Goal: Transaction & Acquisition: Purchase product/service

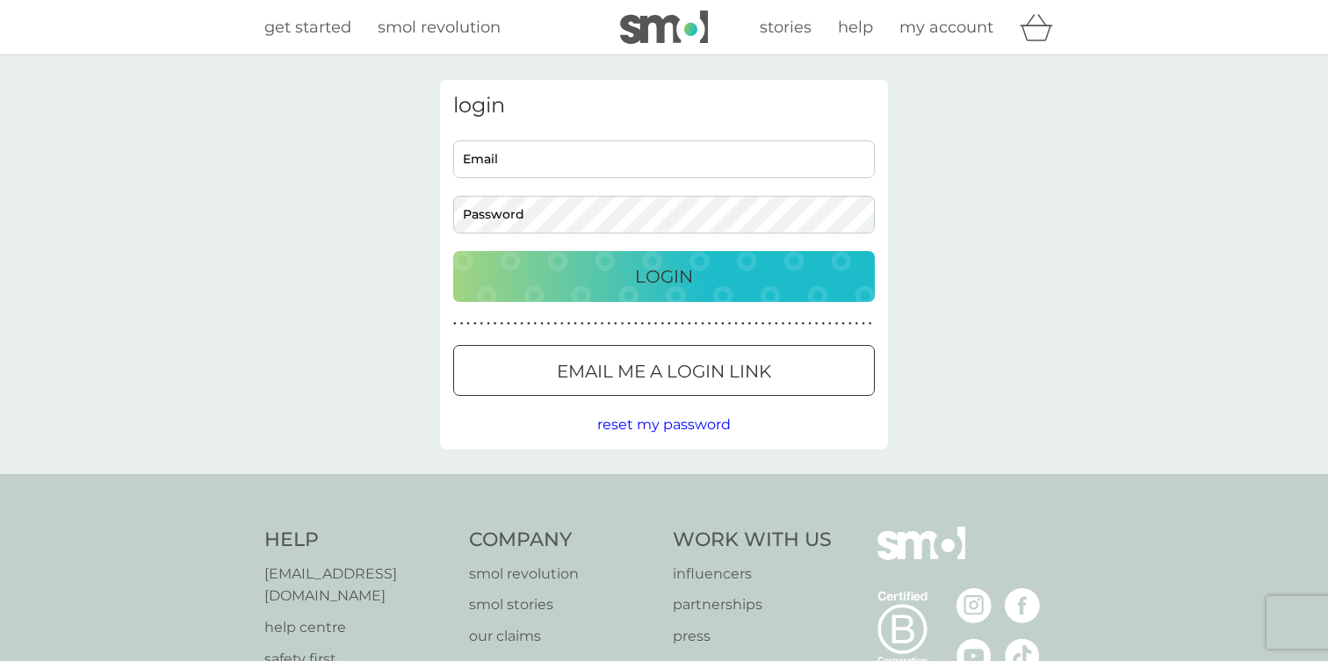
type input "devisree+007@smolproducts.com"
click at [552, 153] on input "devisree+007@smolproducts.com" at bounding box center [664, 160] width 422 height 38
click at [707, 156] on input "devisree+007@smolproducts.com" at bounding box center [664, 160] width 422 height 38
drag, startPoint x: 707, startPoint y: 156, endPoint x: 415, endPoint y: 153, distance: 292.5
click at [415, 153] on div "login devisree+007@smolproducts.com Email Password Login ● ● ● ● ● ● ● ● ● ● ● …" at bounding box center [664, 264] width 1328 height 419
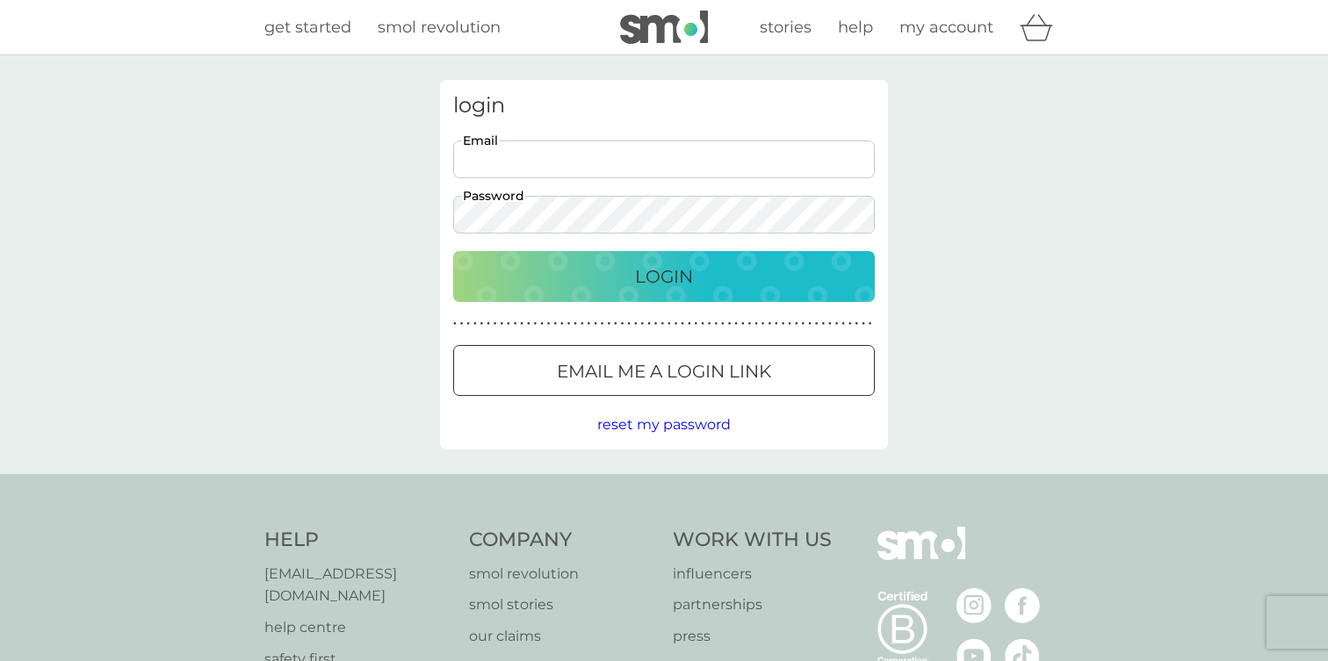
click at [491, 160] on input "Email" at bounding box center [664, 160] width 422 height 38
type input "devisree+1re@smolproducts.com"
click at [594, 263] on div "Login" at bounding box center [664, 277] width 387 height 28
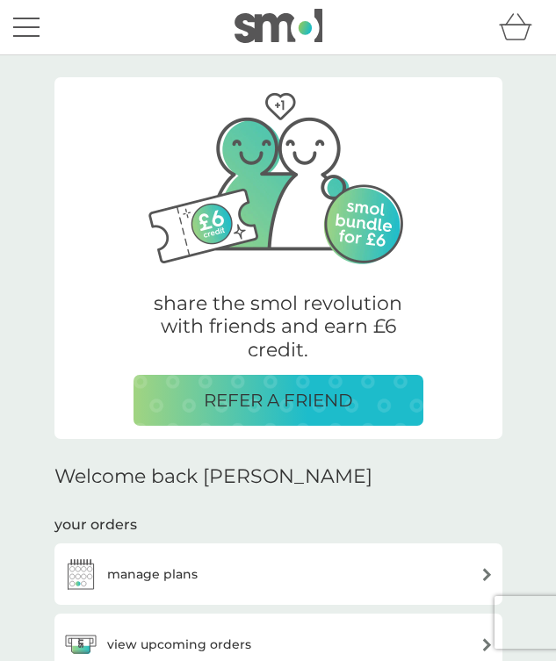
click at [35, 27] on div "menu" at bounding box center [26, 27] width 26 height 3
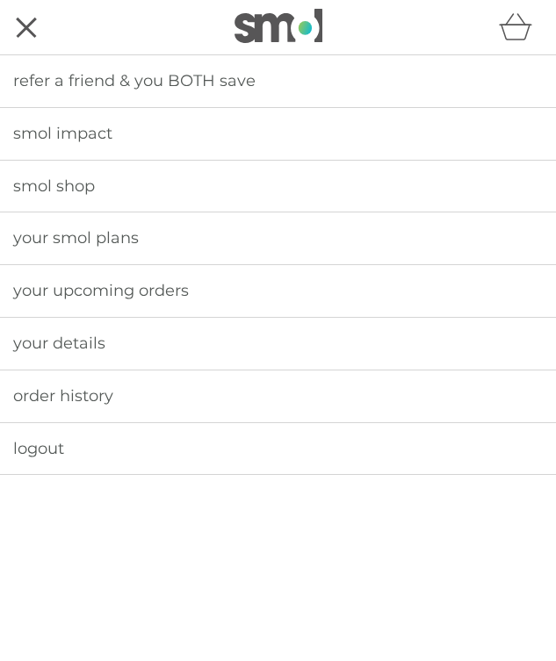
click at [64, 177] on span "smol shop" at bounding box center [54, 186] width 82 height 19
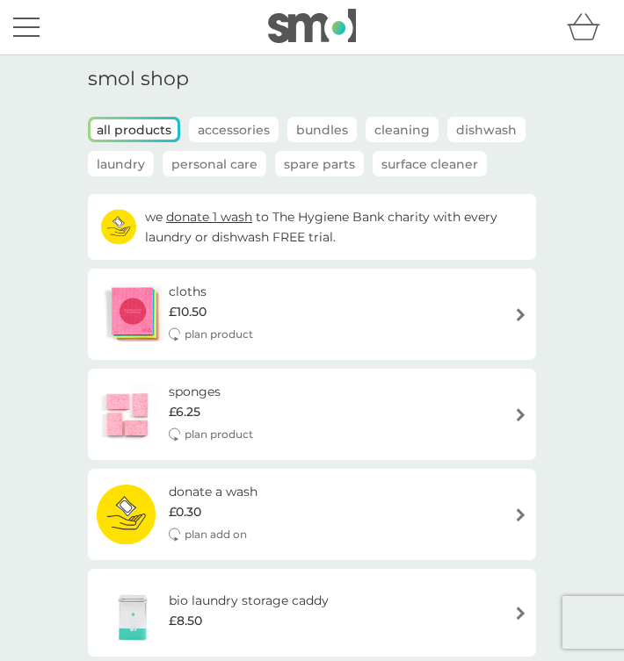
click at [158, 134] on p "all products" at bounding box center [133, 130] width 87 height 20
click at [325, 153] on p "Spare Parts" at bounding box center [319, 164] width 89 height 25
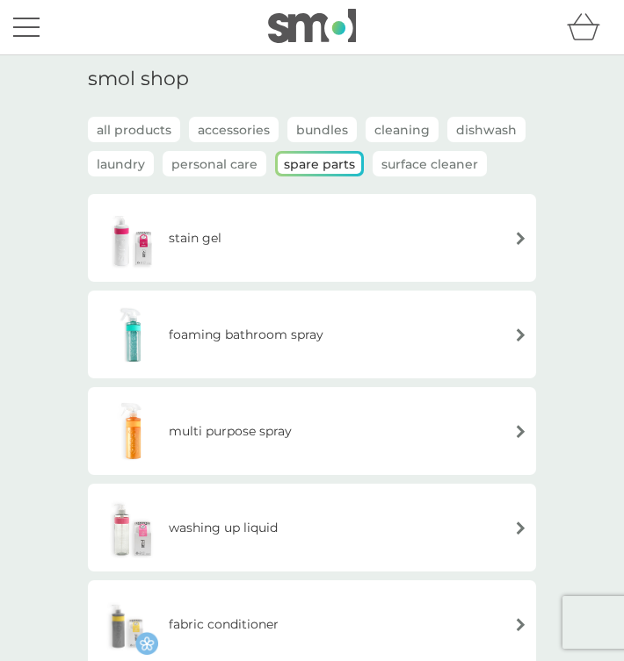
click at [24, 33] on button "menu" at bounding box center [26, 27] width 26 height 33
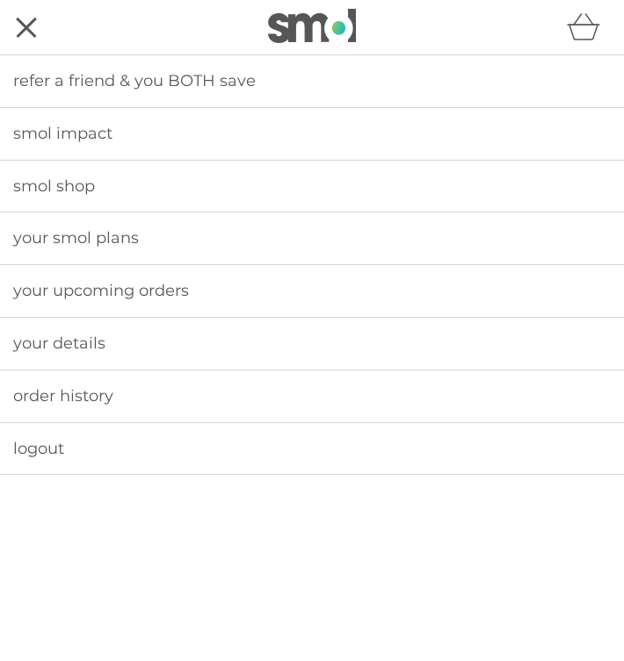
click at [27, 25] on div "menu" at bounding box center [27, 27] width 20 height 20
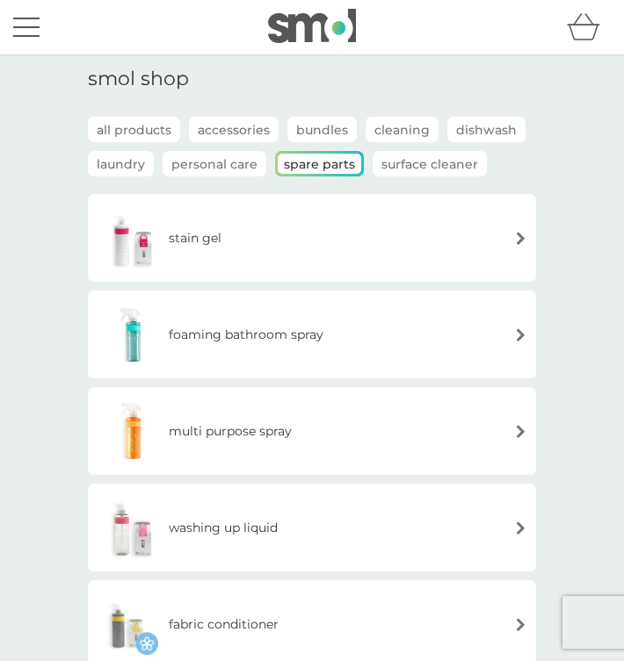
click at [27, 33] on button "menu" at bounding box center [26, 27] width 26 height 33
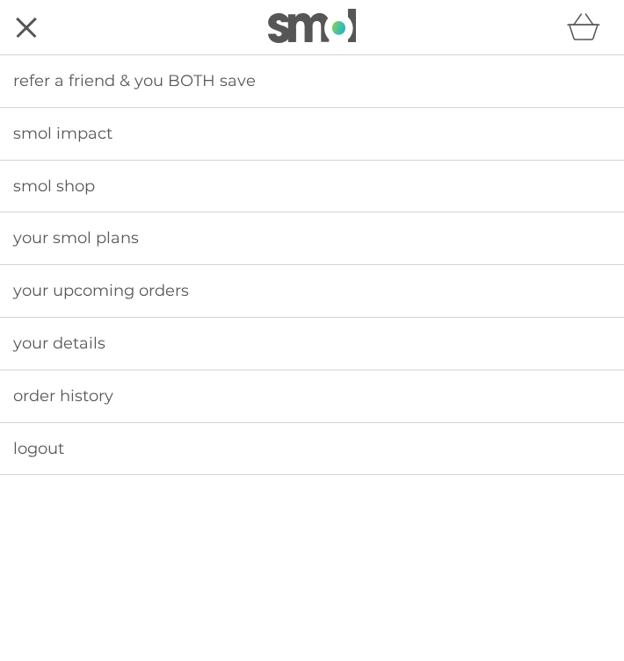
click at [32, 458] on span "logout" at bounding box center [38, 448] width 51 height 19
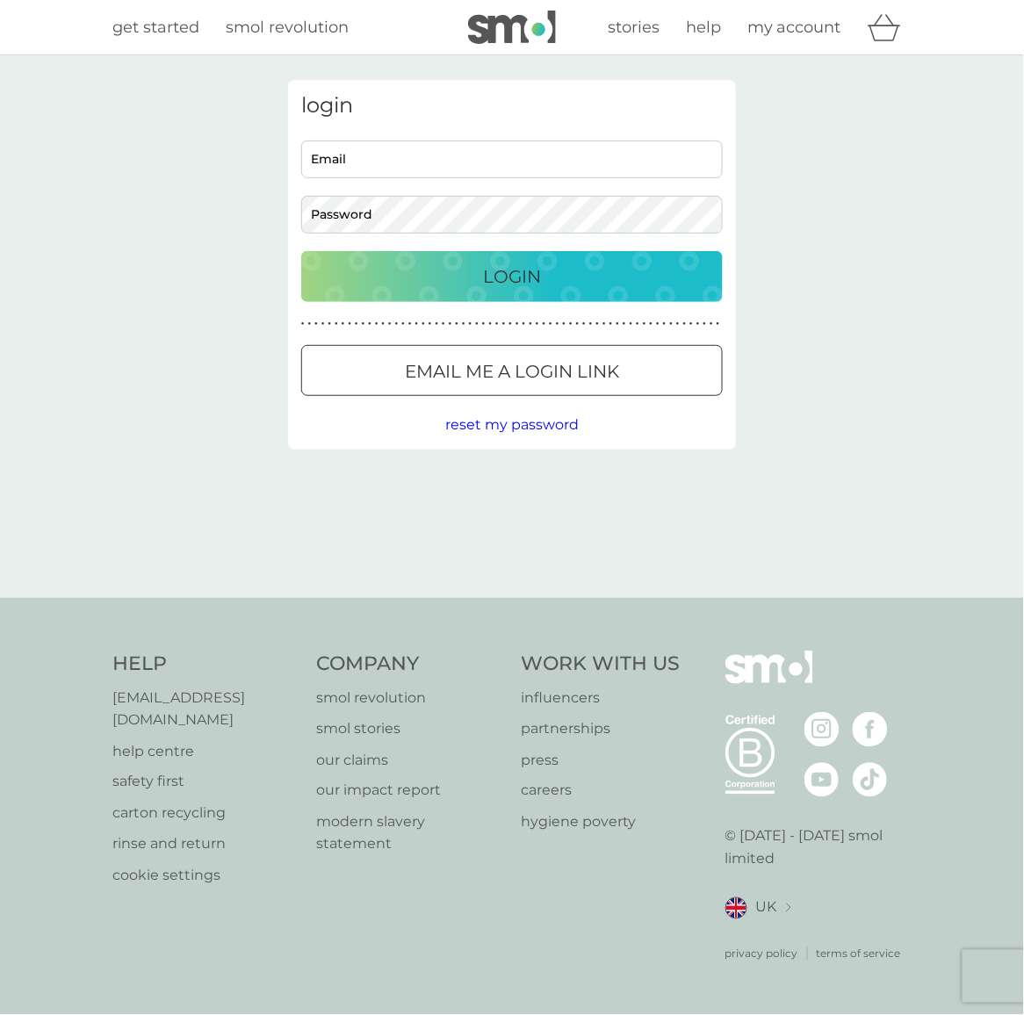
type input "devisree+jb@smolproducts.com"
drag, startPoint x: 518, startPoint y: 163, endPoint x: 83, endPoint y: 115, distance: 437.4
click at [81, 126] on div "login devisree+jb@smolproducts.com Email Password Login ● ● ● ● ● ● ● ● ● ● ● ●…" at bounding box center [512, 326] width 1024 height 543
type input "devisree+1re@smolproducts.com"
click at [521, 284] on p "Login" at bounding box center [512, 277] width 58 height 28
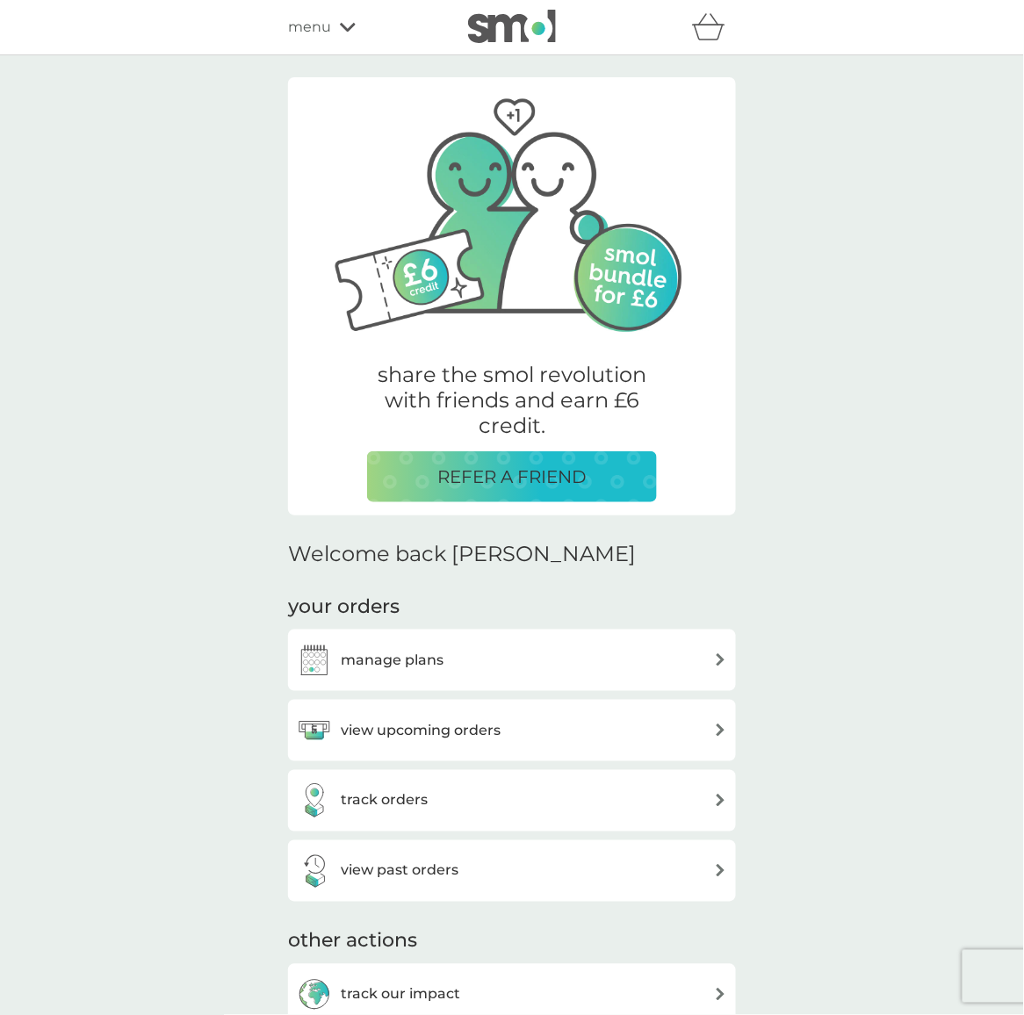
click at [314, 34] on span "menu" at bounding box center [309, 27] width 43 height 23
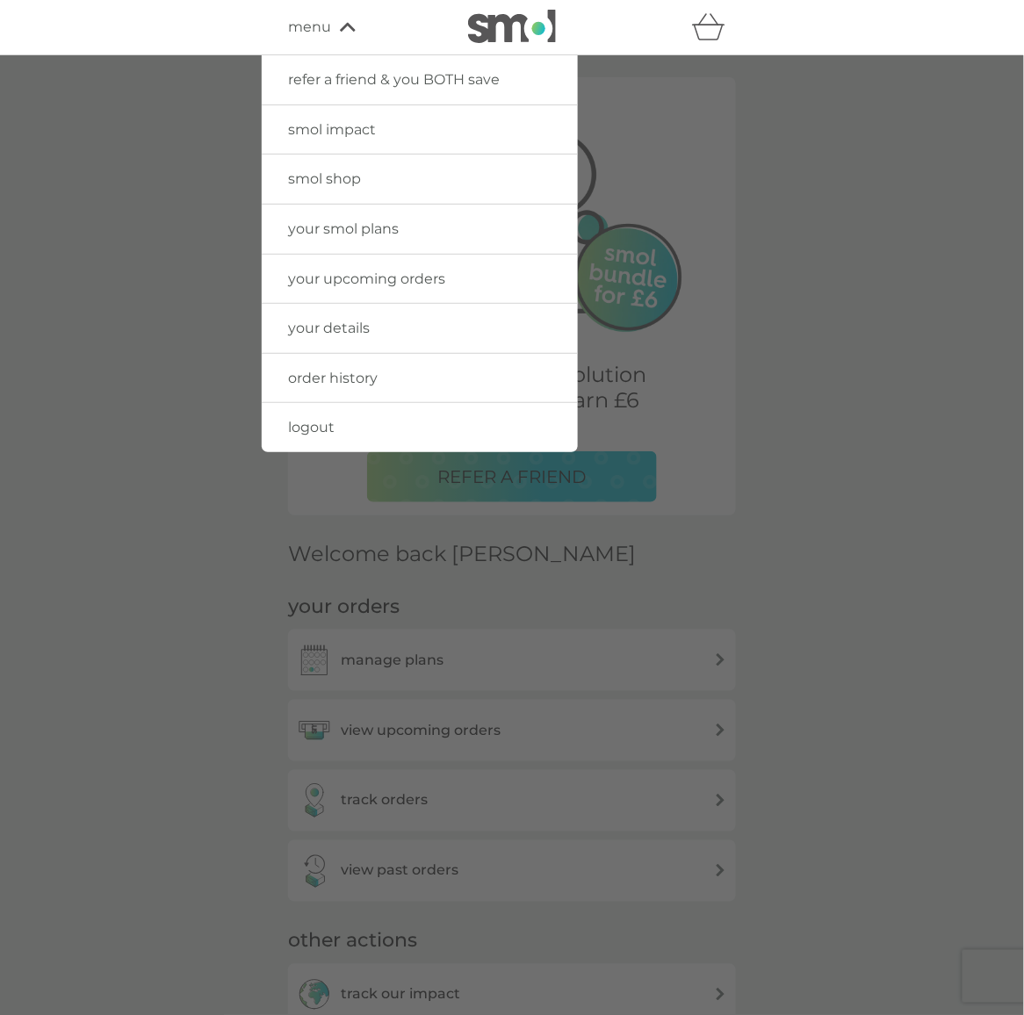
click at [336, 186] on span "smol shop" at bounding box center [324, 178] width 73 height 17
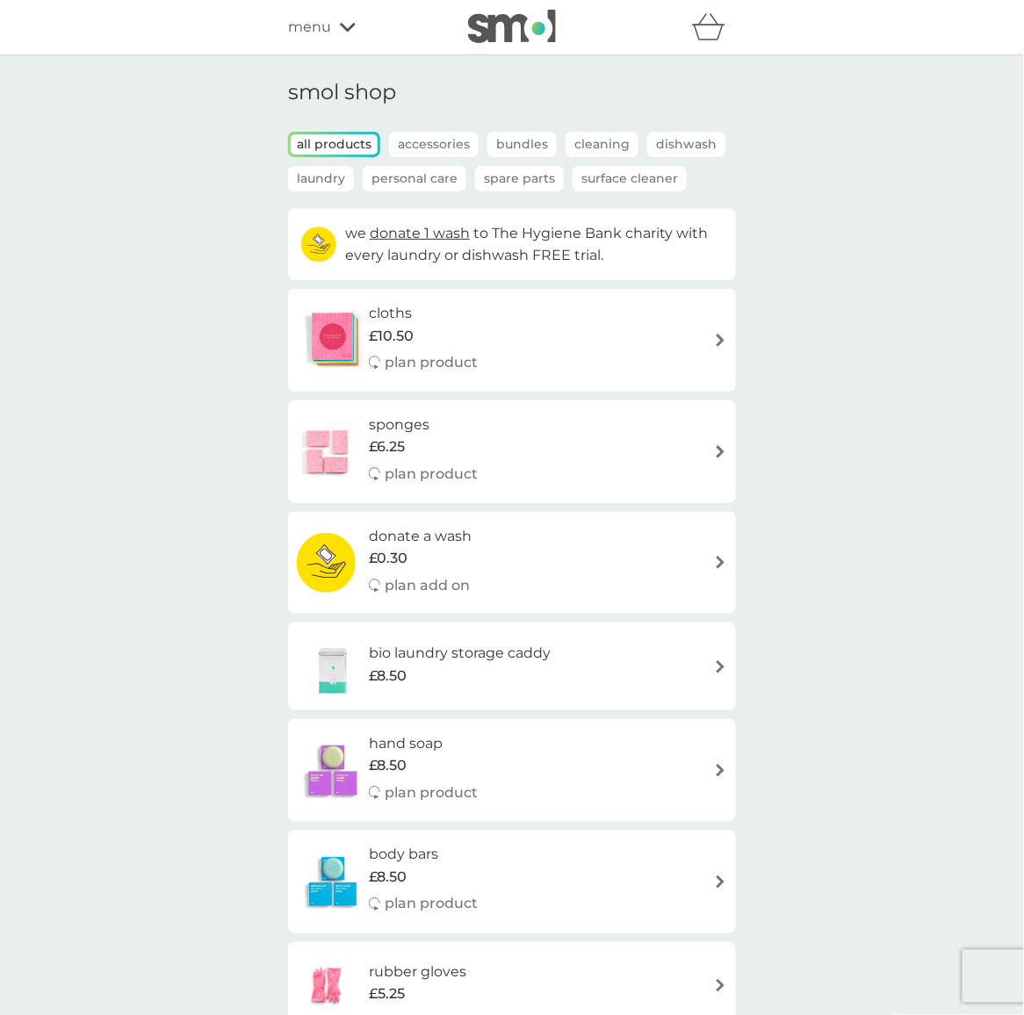
click at [535, 170] on p "Spare Parts" at bounding box center [519, 178] width 89 height 25
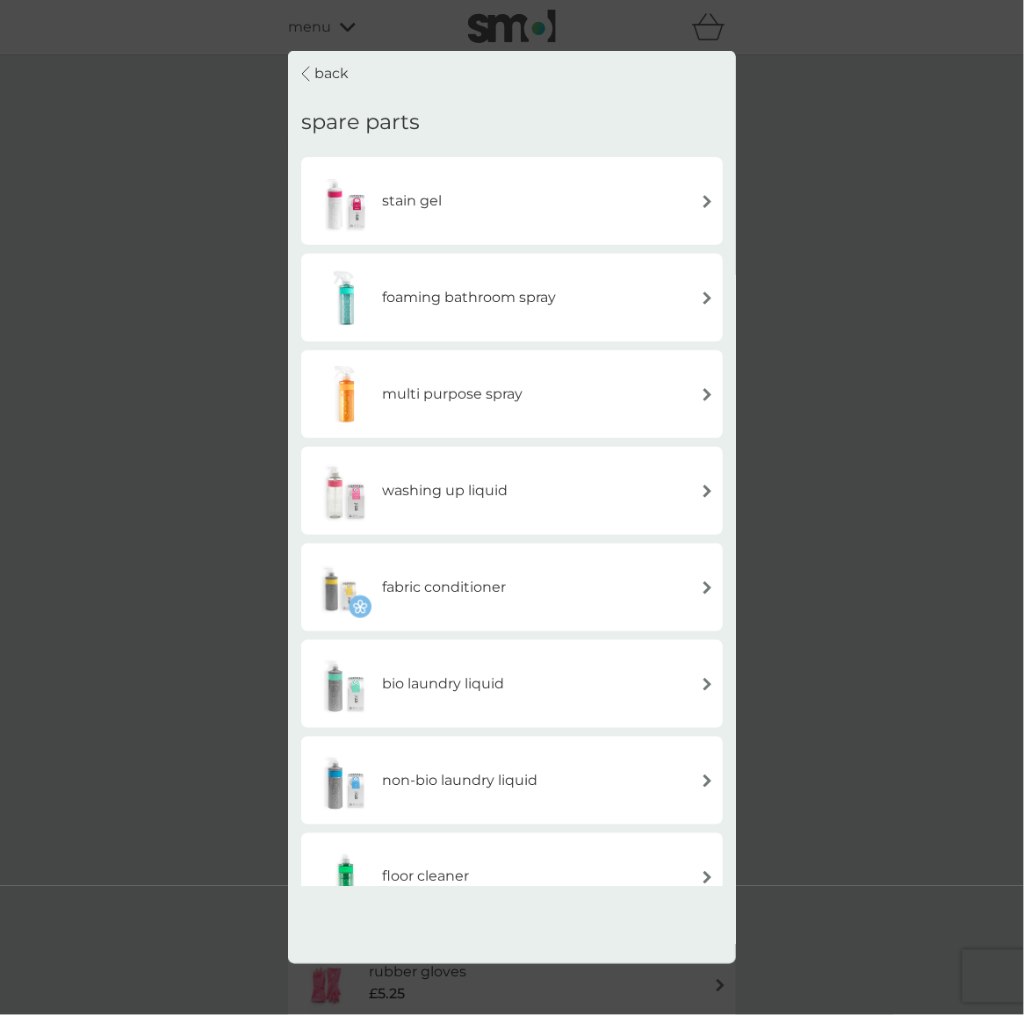
click at [510, 172] on div "stain gel" at bounding box center [512, 200] width 404 height 61
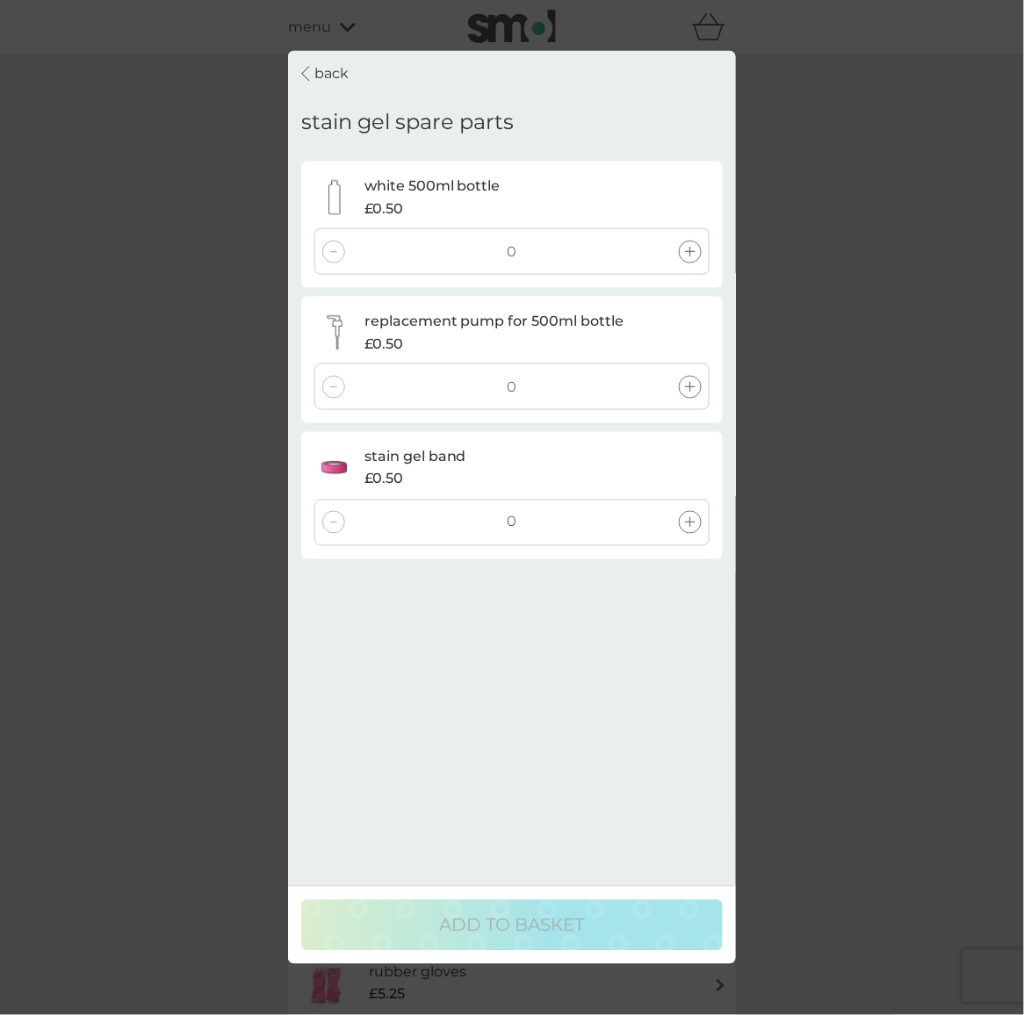
click at [695, 236] on div "0" at bounding box center [511, 251] width 395 height 47
click at [693, 248] on icon at bounding box center [690, 252] width 11 height 11
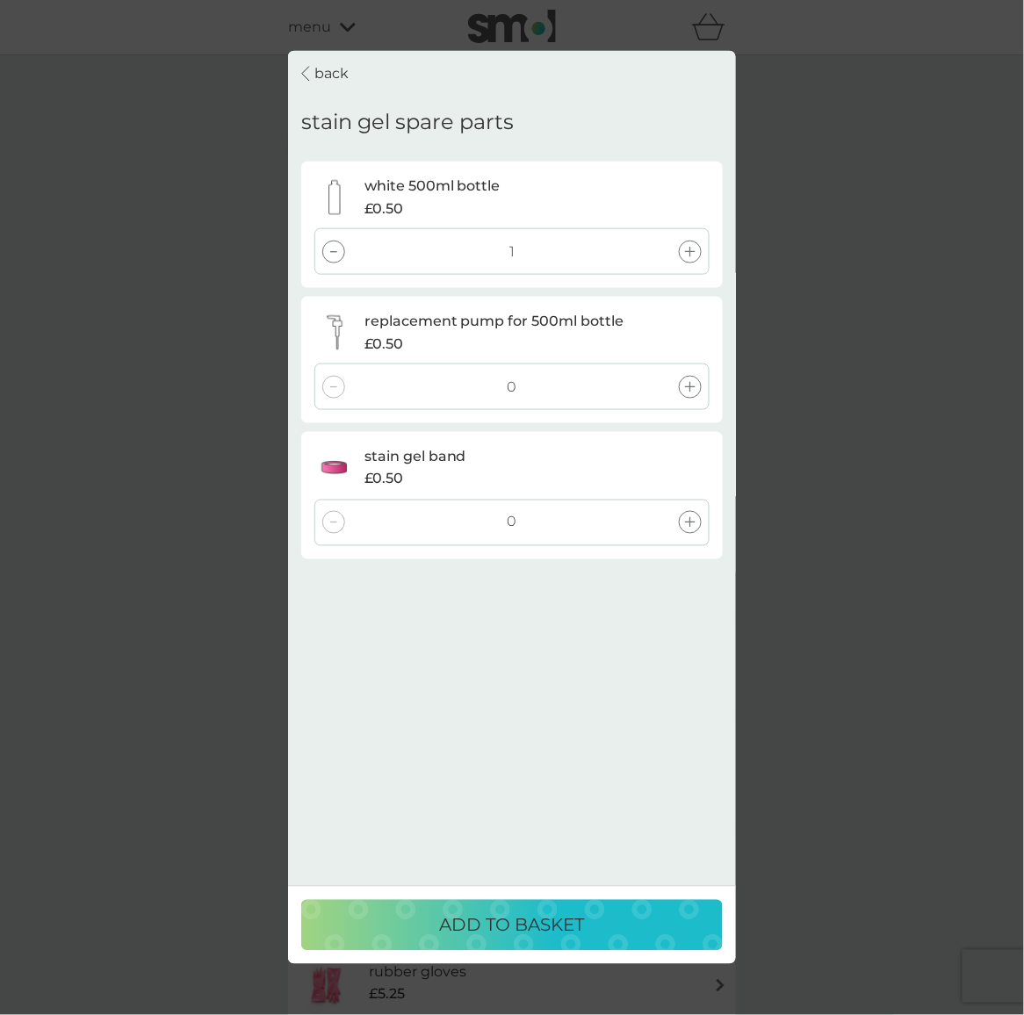
click at [693, 248] on icon at bounding box center [690, 252] width 11 height 11
click at [690, 378] on div at bounding box center [690, 387] width 23 height 23
click at [700, 524] on div at bounding box center [690, 522] width 23 height 23
click at [630, 925] on div "ADD TO BASKET" at bounding box center [512, 926] width 387 height 28
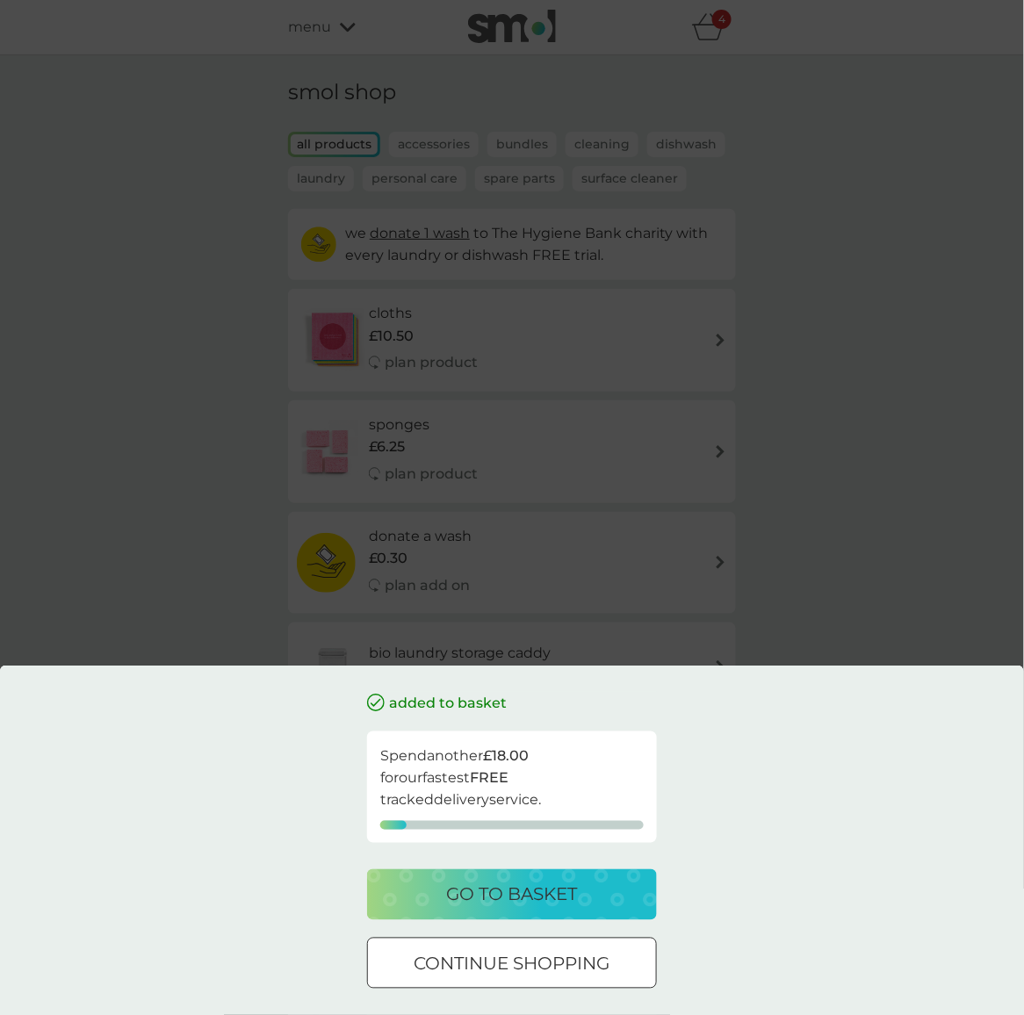
click at [485, 886] on p "go to basket" at bounding box center [512, 895] width 131 height 28
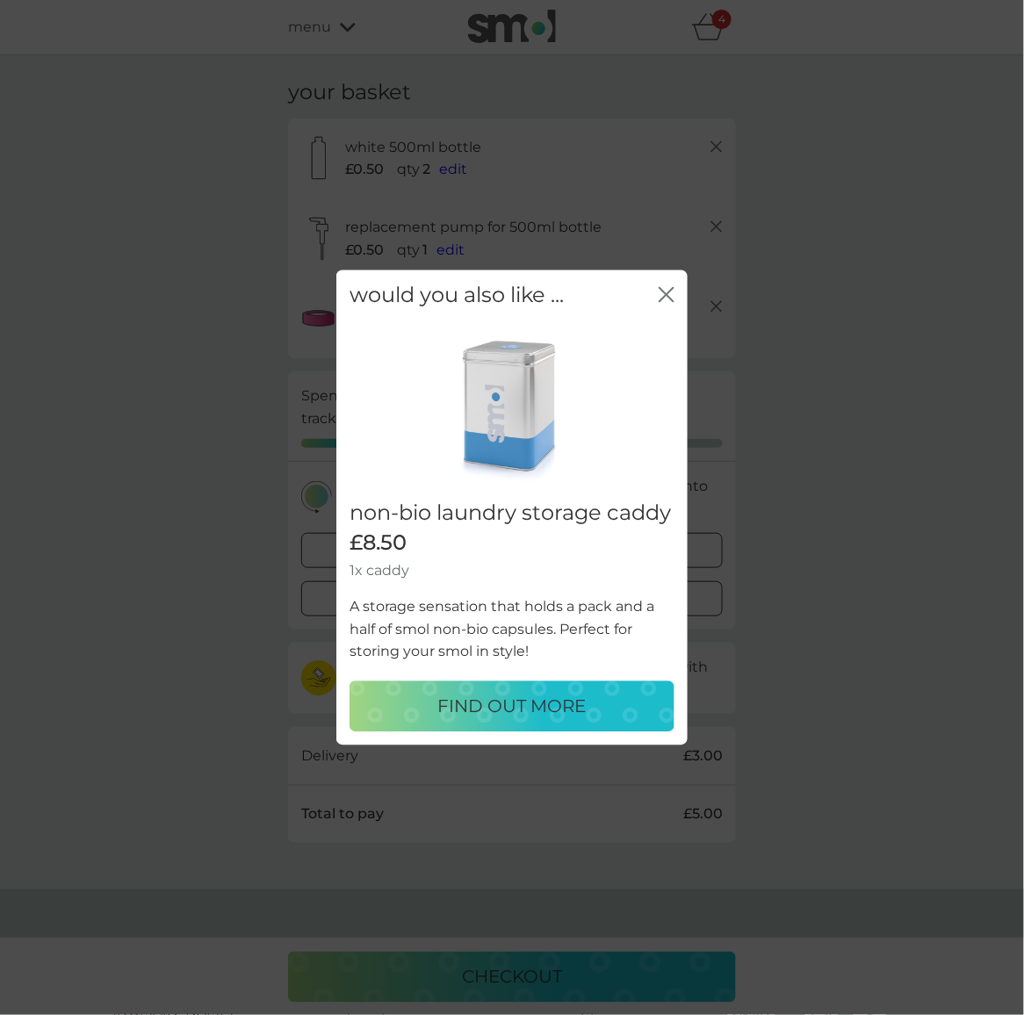
click at [666, 293] on icon "close" at bounding box center [663, 295] width 7 height 14
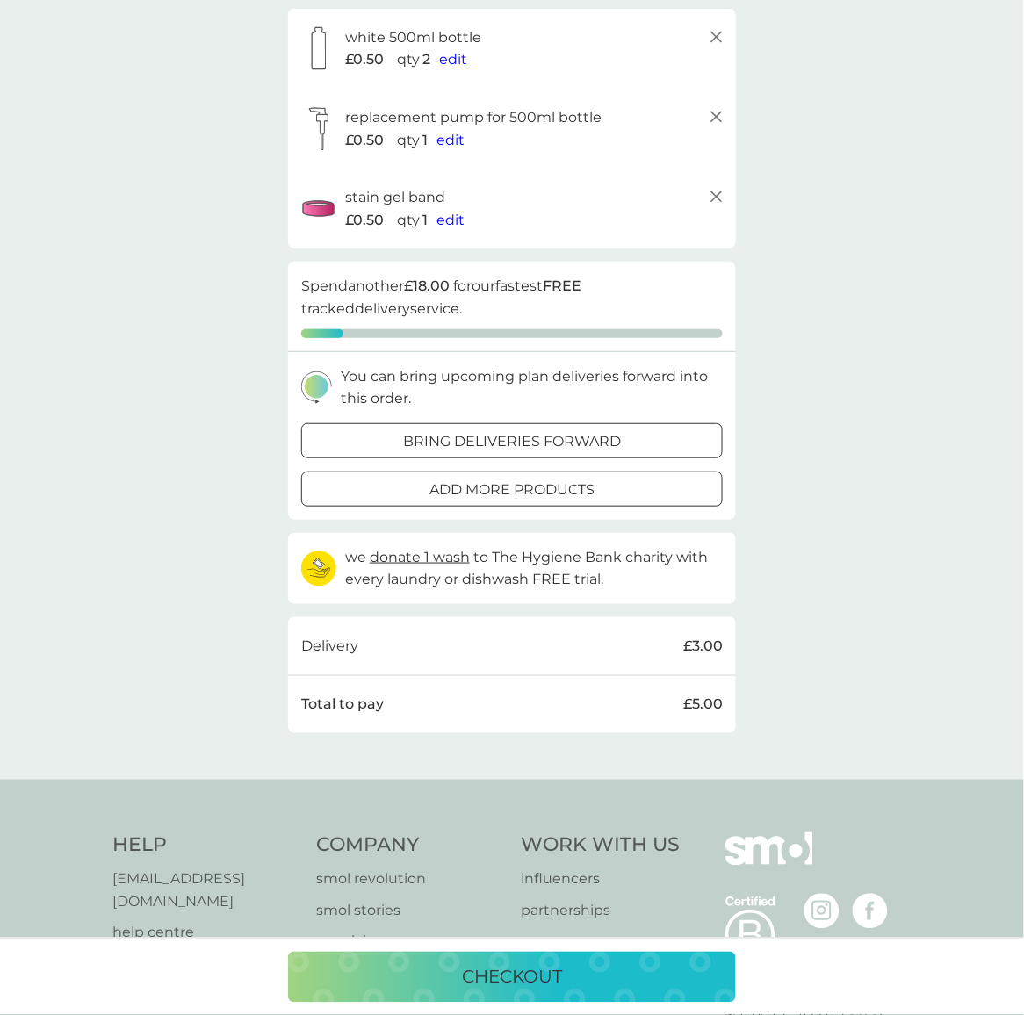
scroll to position [139, 0]
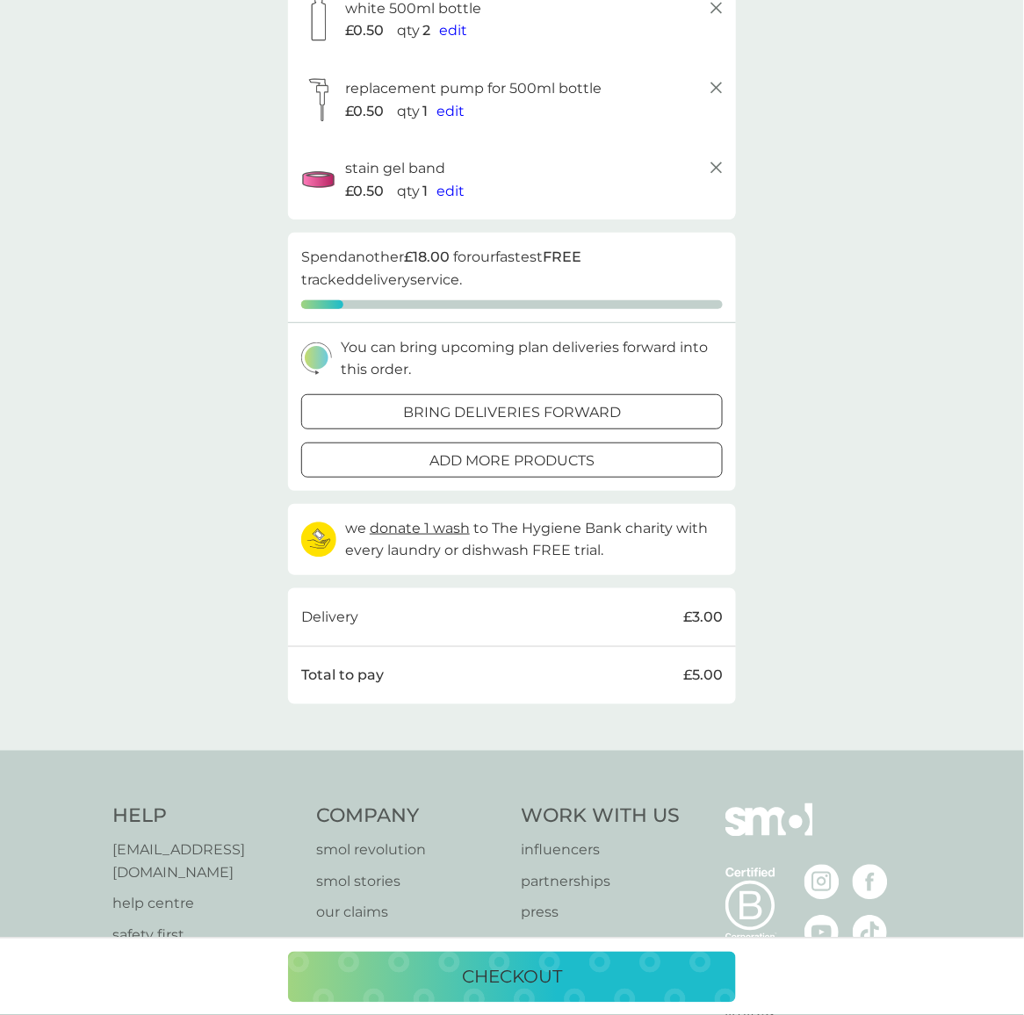
click at [578, 948] on div "checkout" at bounding box center [512, 976] width 1024 height 77
click at [555, 984] on p "checkout" at bounding box center [512, 978] width 100 height 28
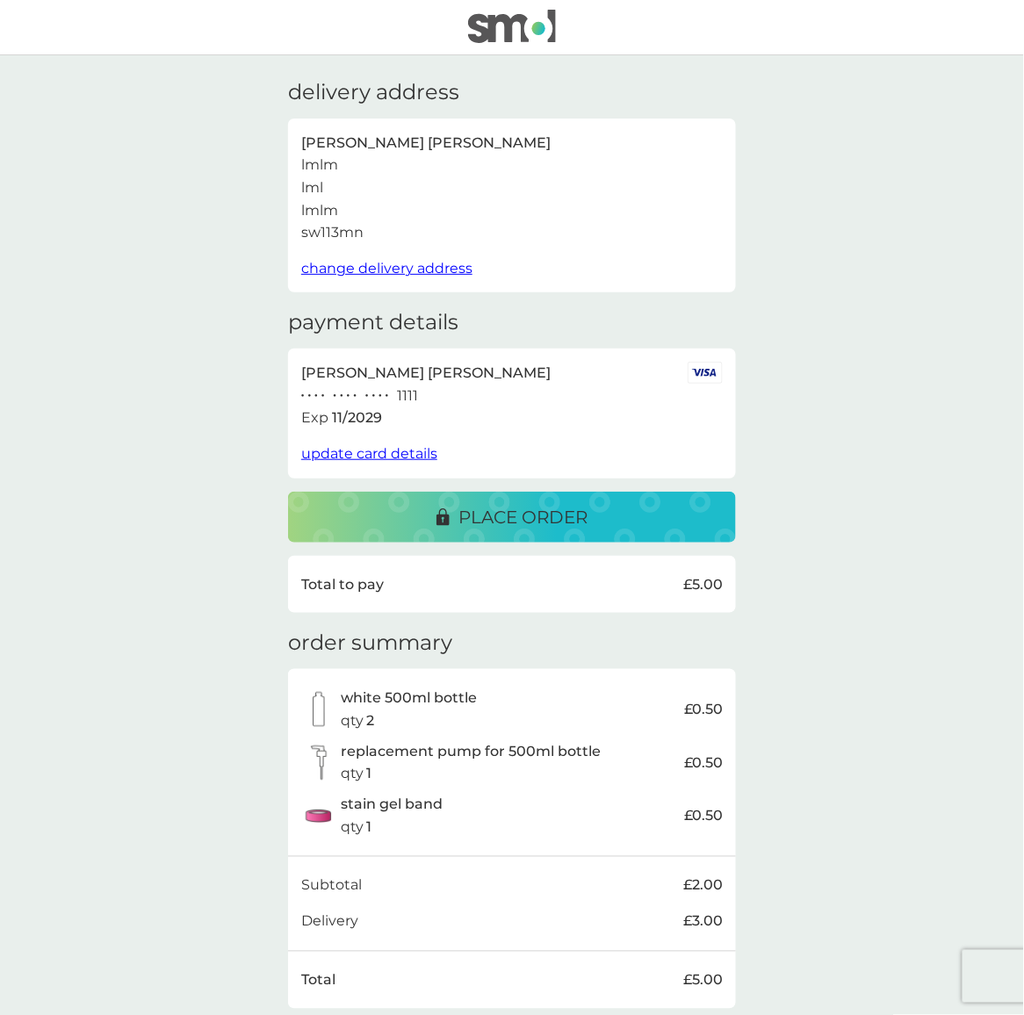
click at [511, 24] on img at bounding box center [512, 26] width 88 height 33
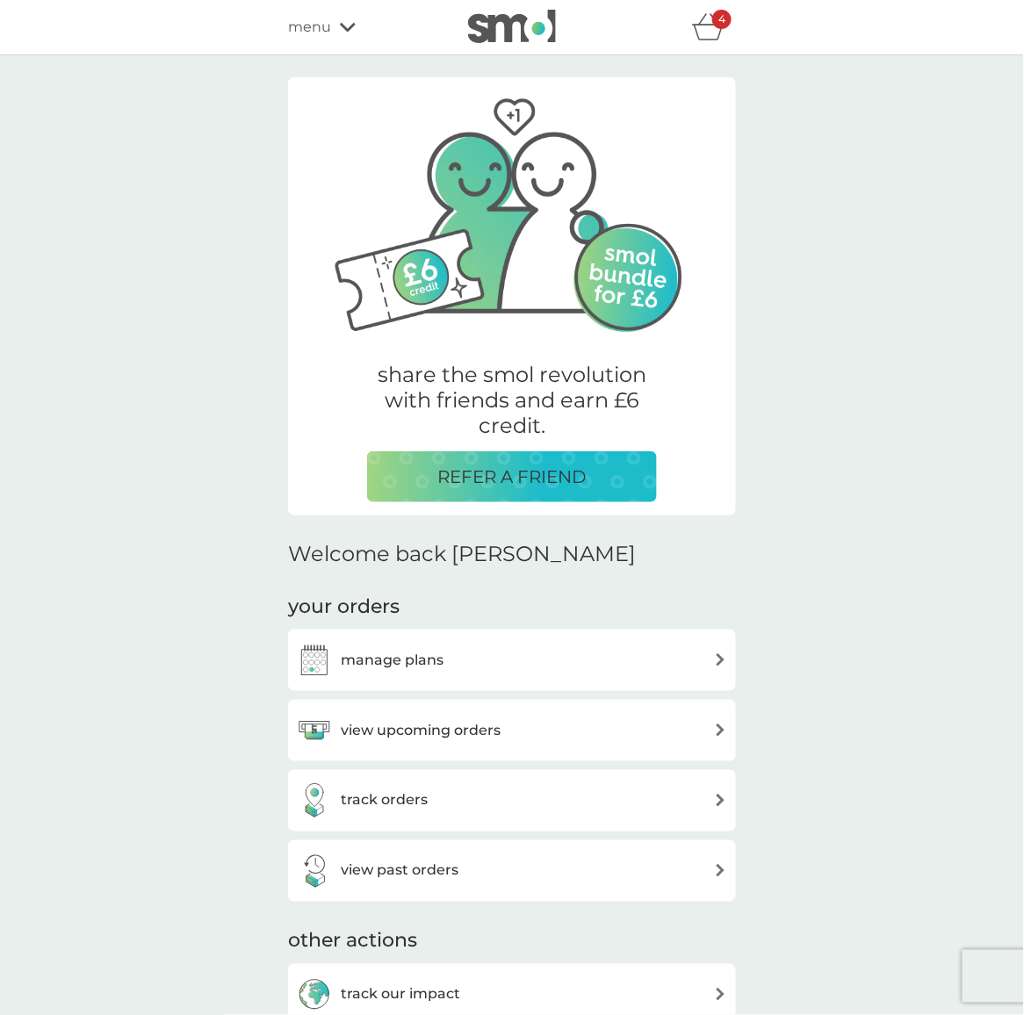
click at [340, 31] on icon at bounding box center [348, 27] width 16 height 11
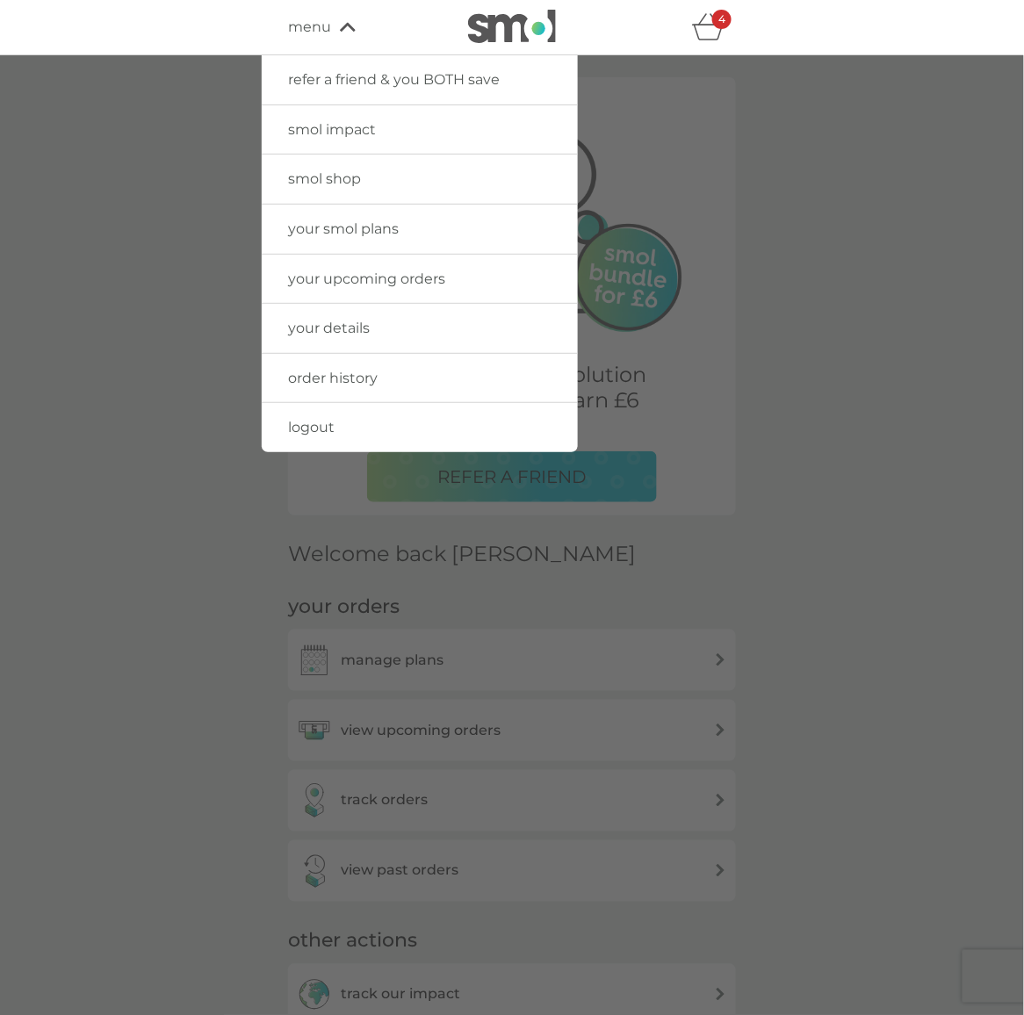
click at [358, 181] on span "smol shop" at bounding box center [324, 178] width 73 height 17
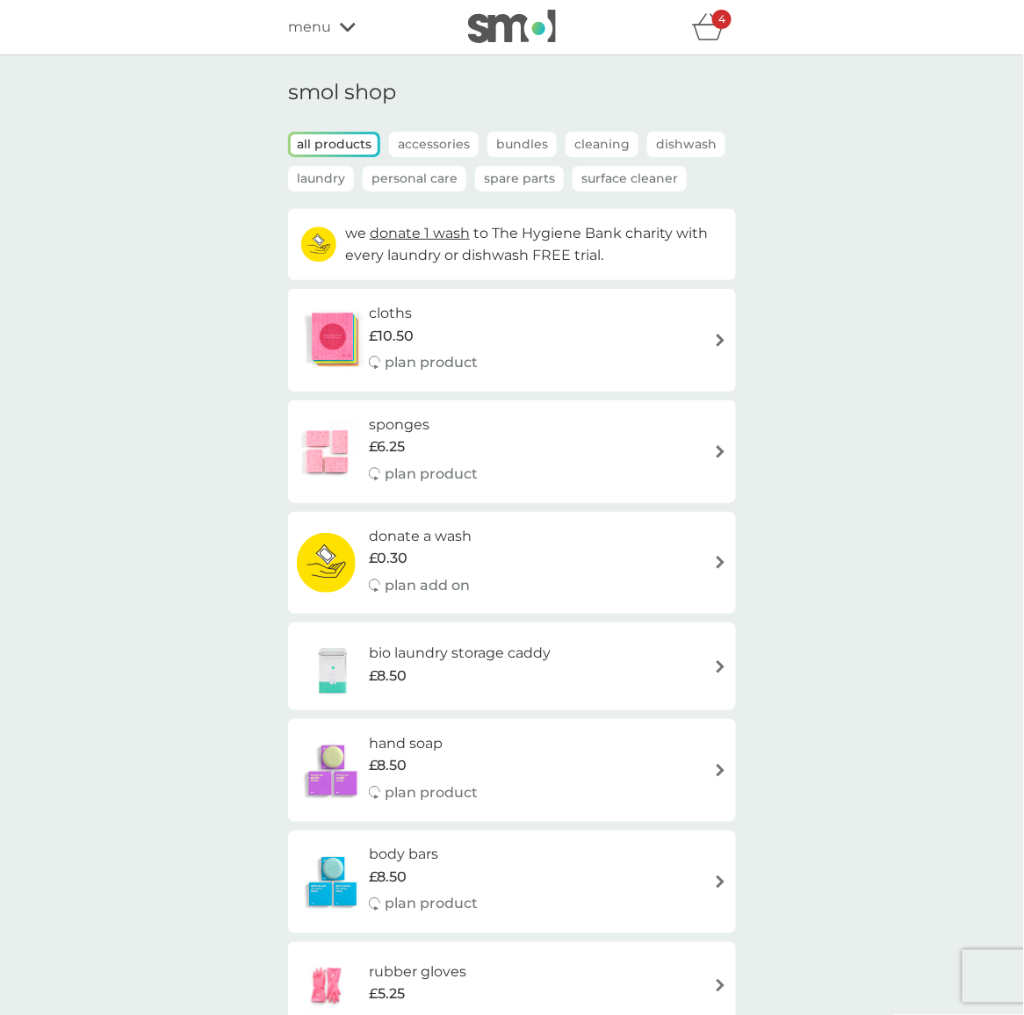
click at [419, 237] on span "donate 1 wash" at bounding box center [420, 233] width 100 height 17
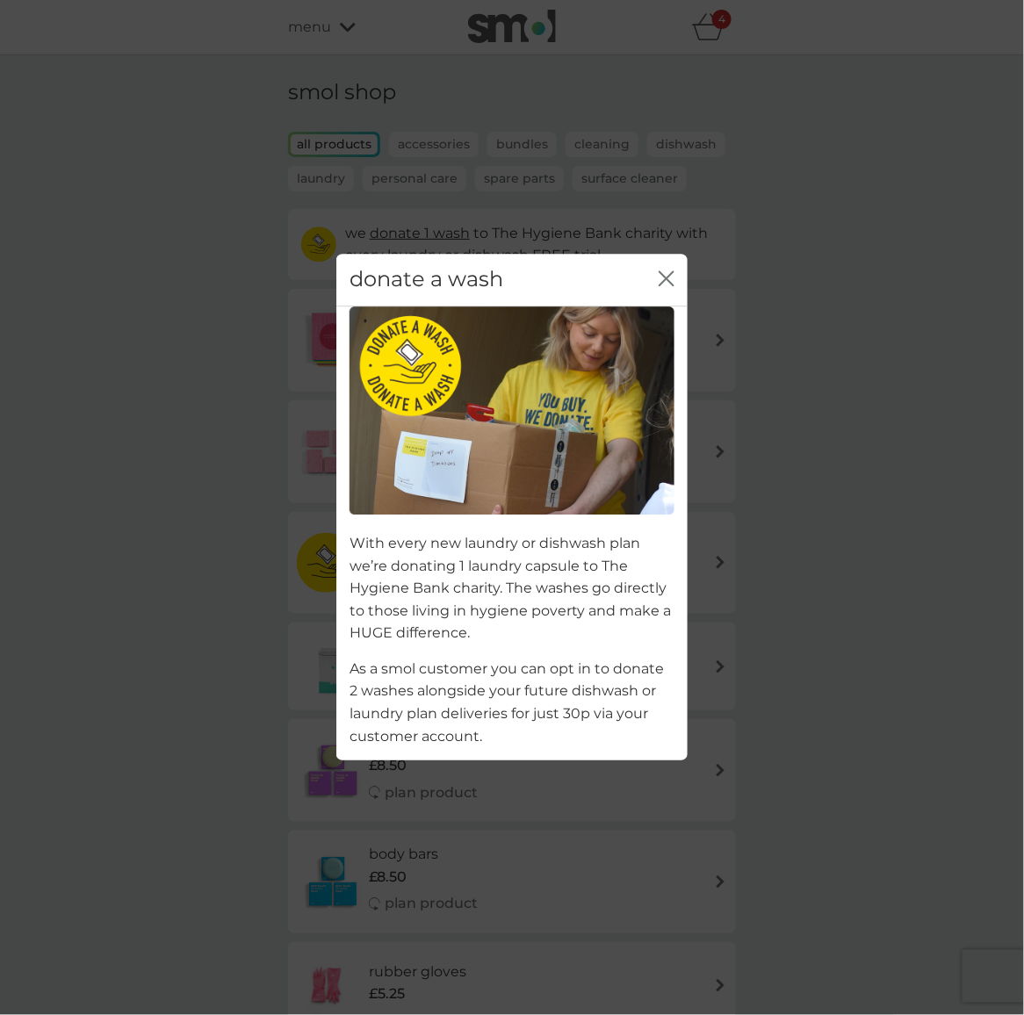
click at [659, 281] on icon "close" at bounding box center [667, 279] width 16 height 16
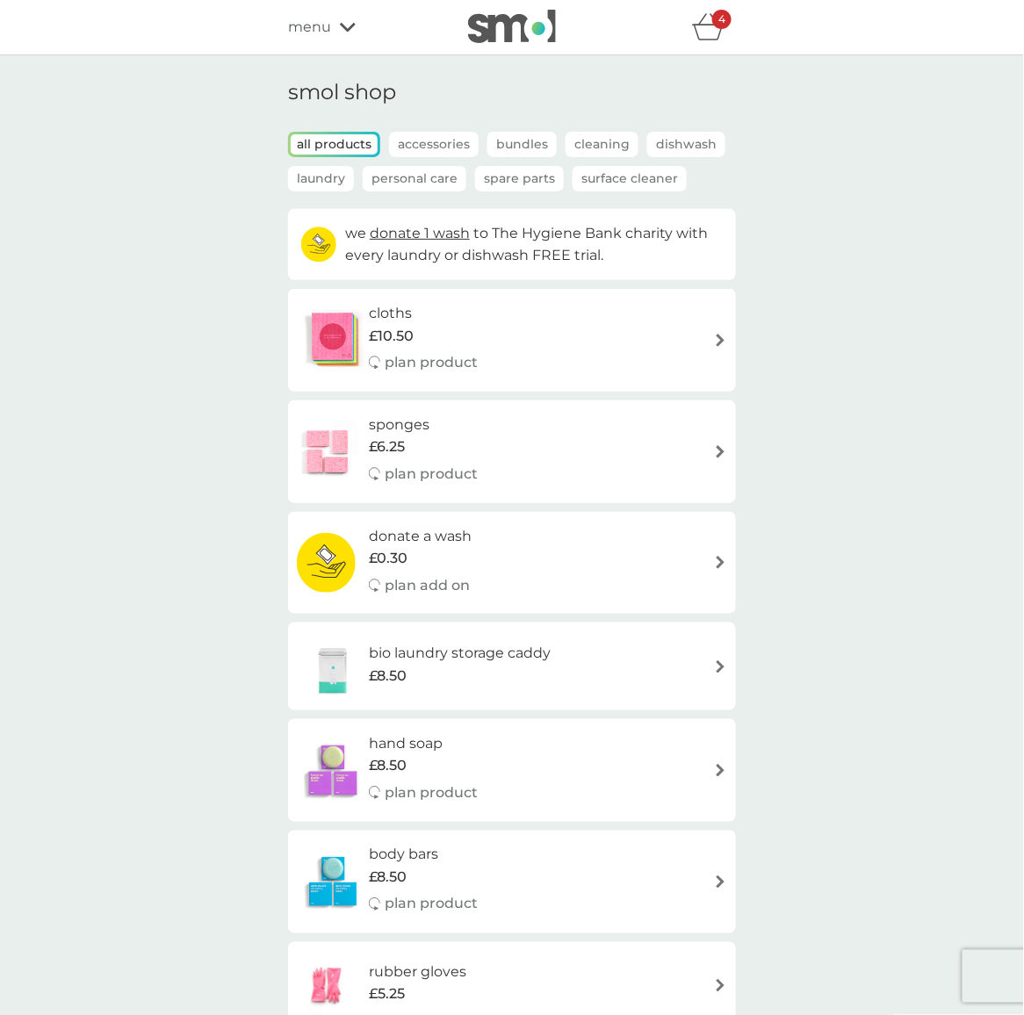
click at [538, 177] on p "Spare Parts" at bounding box center [519, 178] width 89 height 25
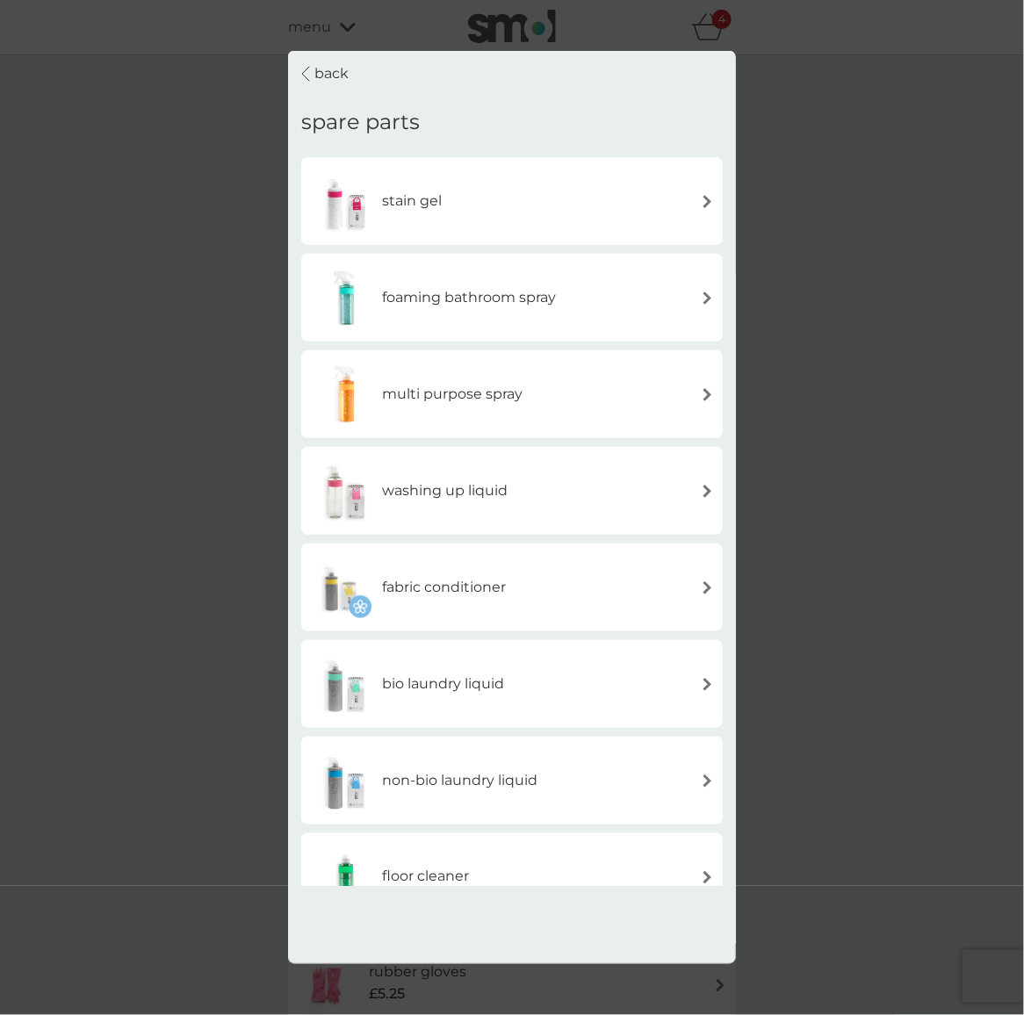
click at [330, 69] on p "back" at bounding box center [331, 73] width 34 height 23
